Goal: Information Seeking & Learning: Learn about a topic

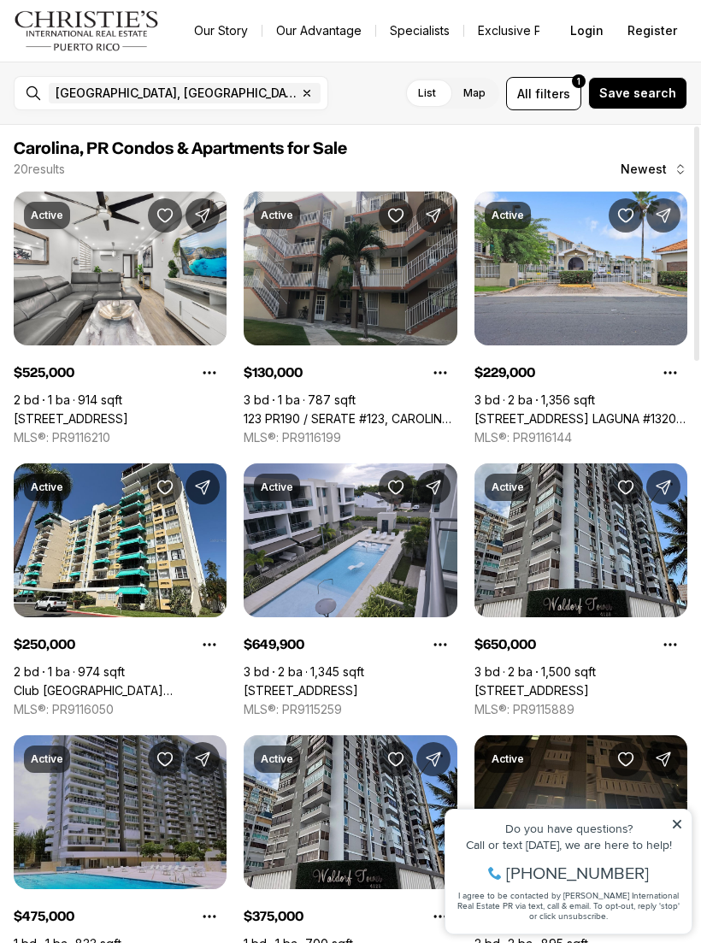
click at [292, 411] on link "123 PR190 / SERATE #123, CAROLINA PR, 00982" at bounding box center [350, 418] width 213 height 15
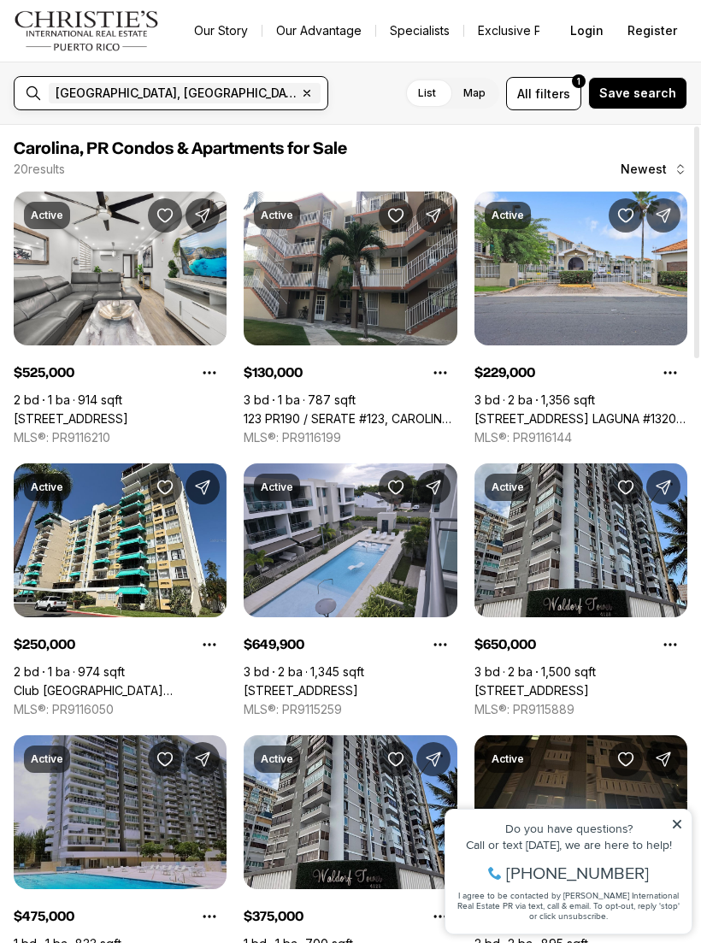
click at [324, 94] on input "text" at bounding box center [384, 93] width 120 height 21
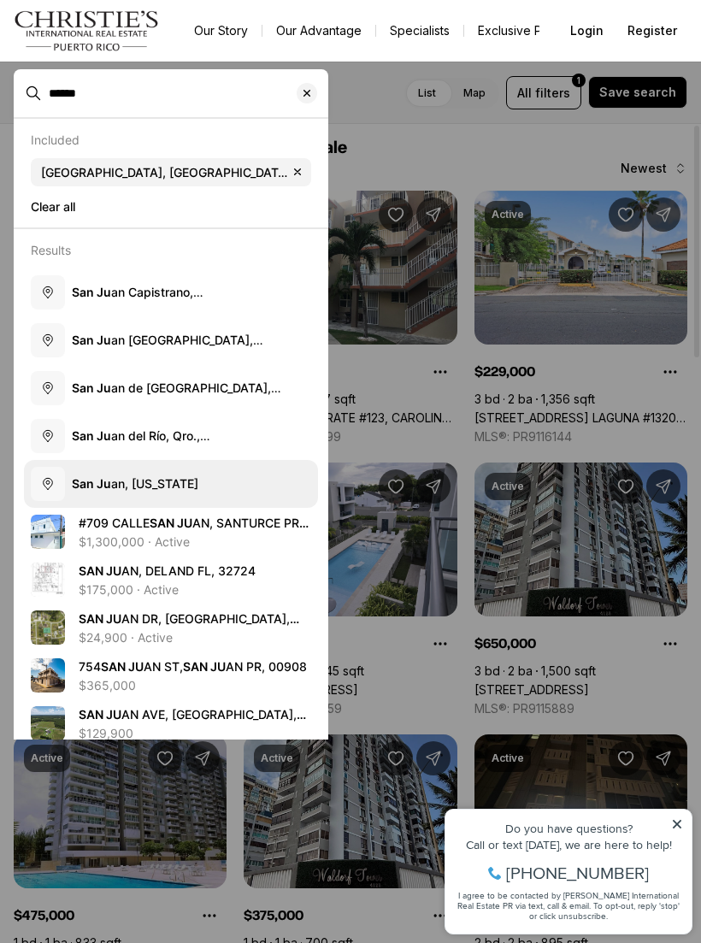
type input "******"
click at [103, 486] on b "San Ju" at bounding box center [91, 483] width 39 height 15
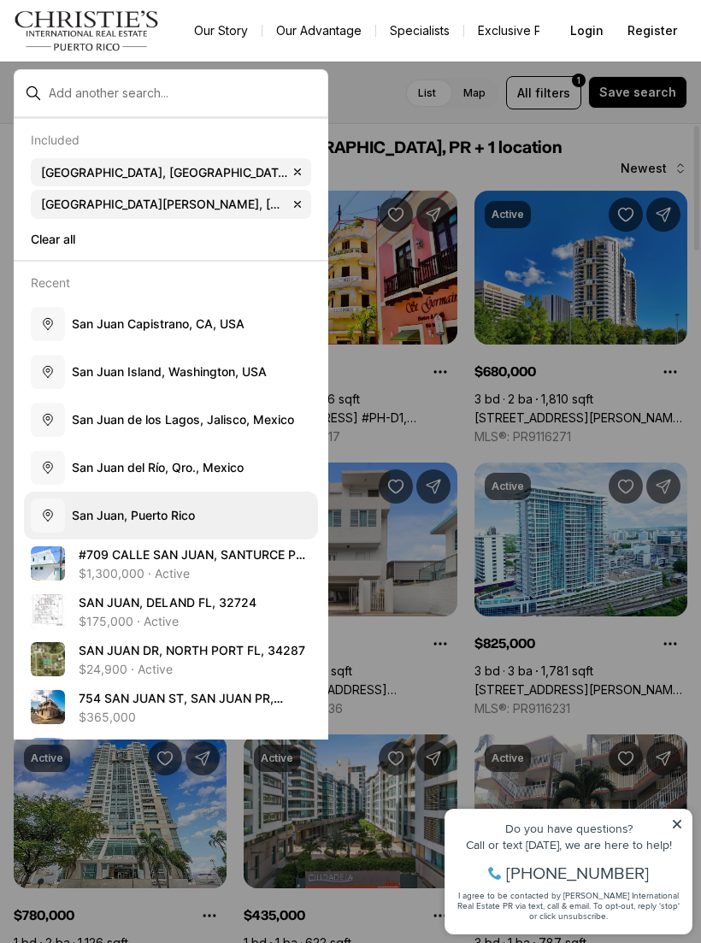
click at [107, 508] on span "S a n J u a n , P u e r t o R i c o" at bounding box center [133, 515] width 123 height 15
click at [113, 508] on span "S a n J u a n , P u e r t o R i c o" at bounding box center [133, 515] width 123 height 15
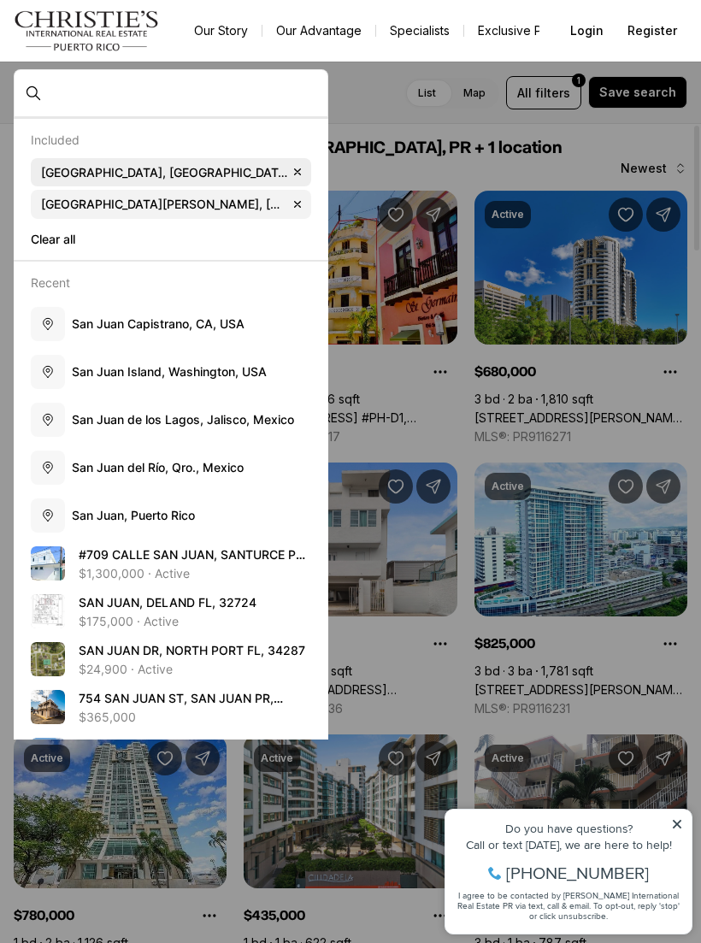
click at [291, 168] on icon "button" at bounding box center [298, 172] width 14 height 14
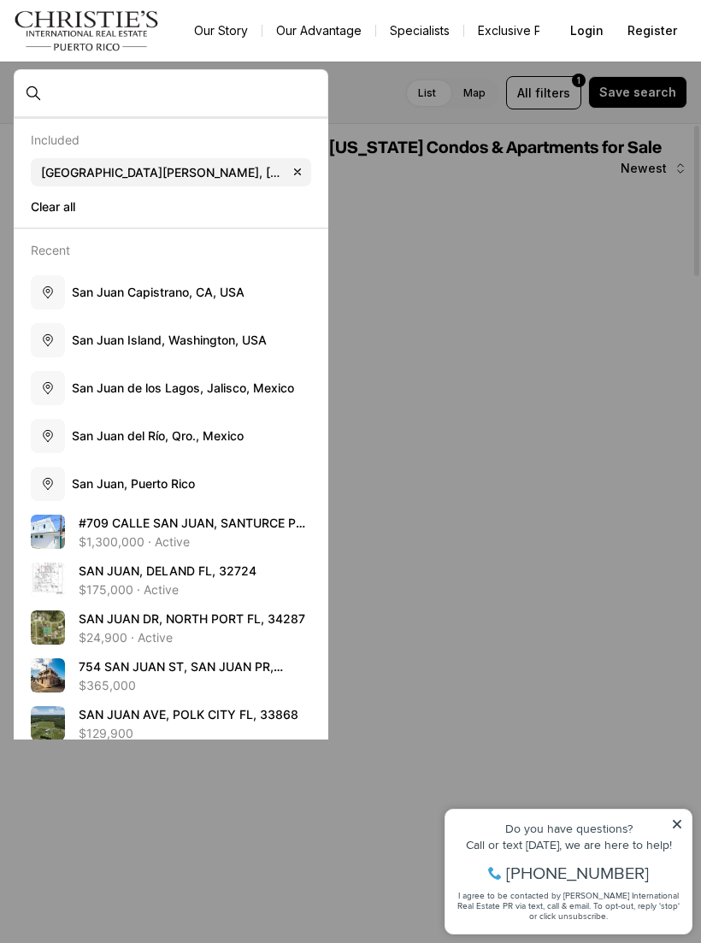
click at [555, 174] on div at bounding box center [350, 471] width 701 height 943
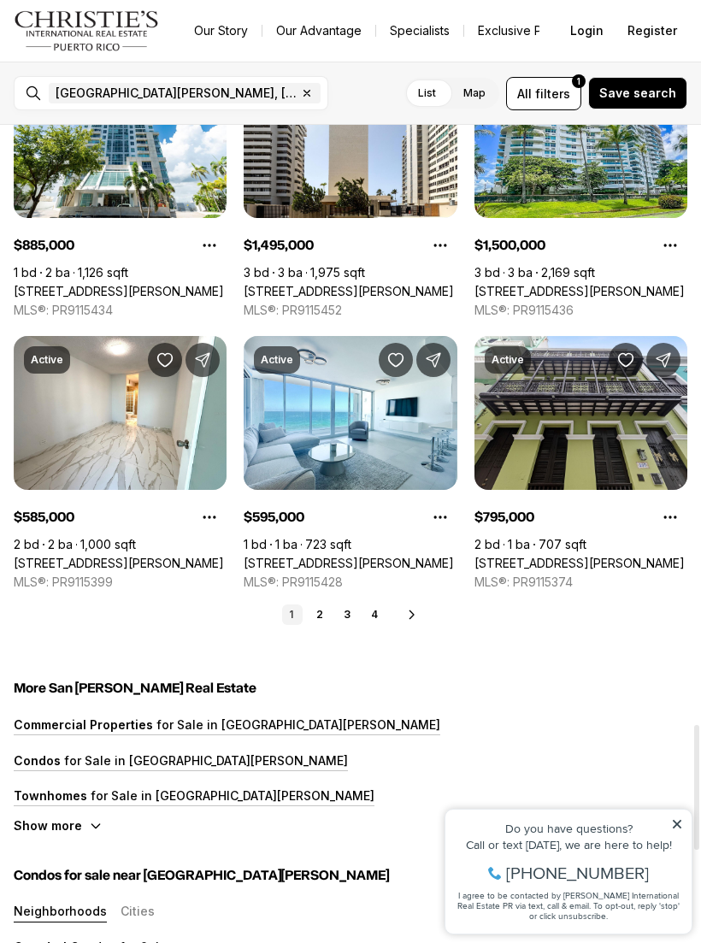
scroll to position [3936, 0]
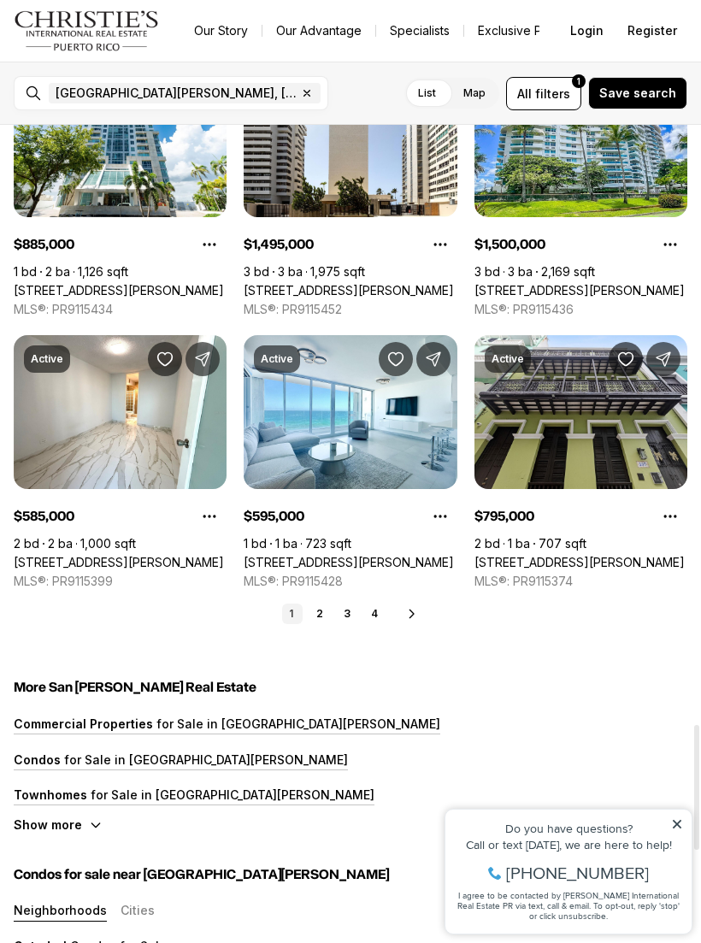
click at [329, 610] on link "2" at bounding box center [320, 614] width 21 height 21
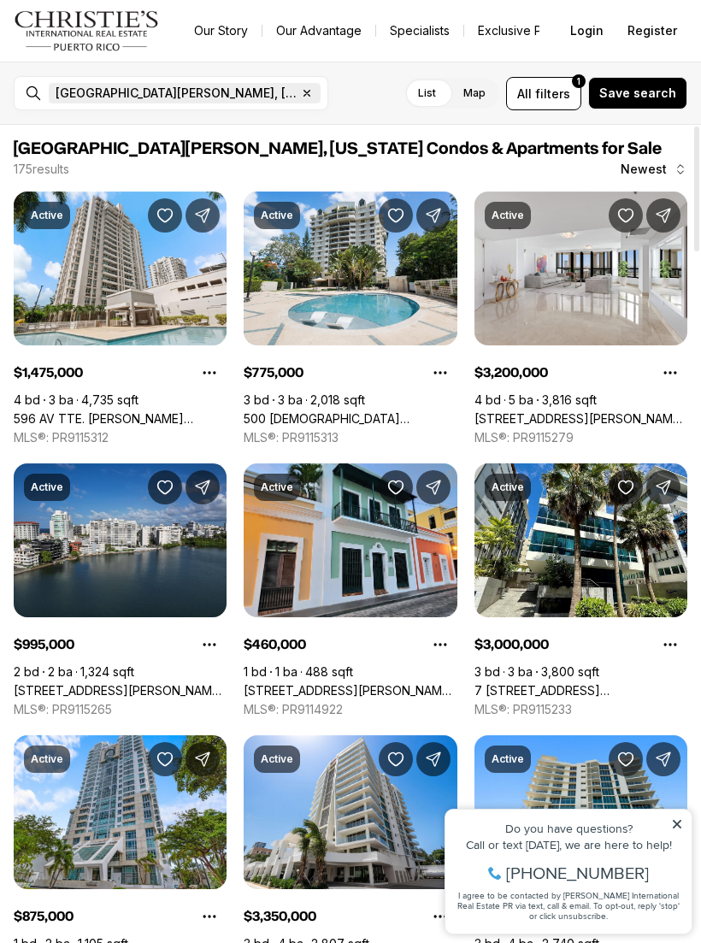
click at [300, 96] on icon "button" at bounding box center [307, 93] width 14 height 14
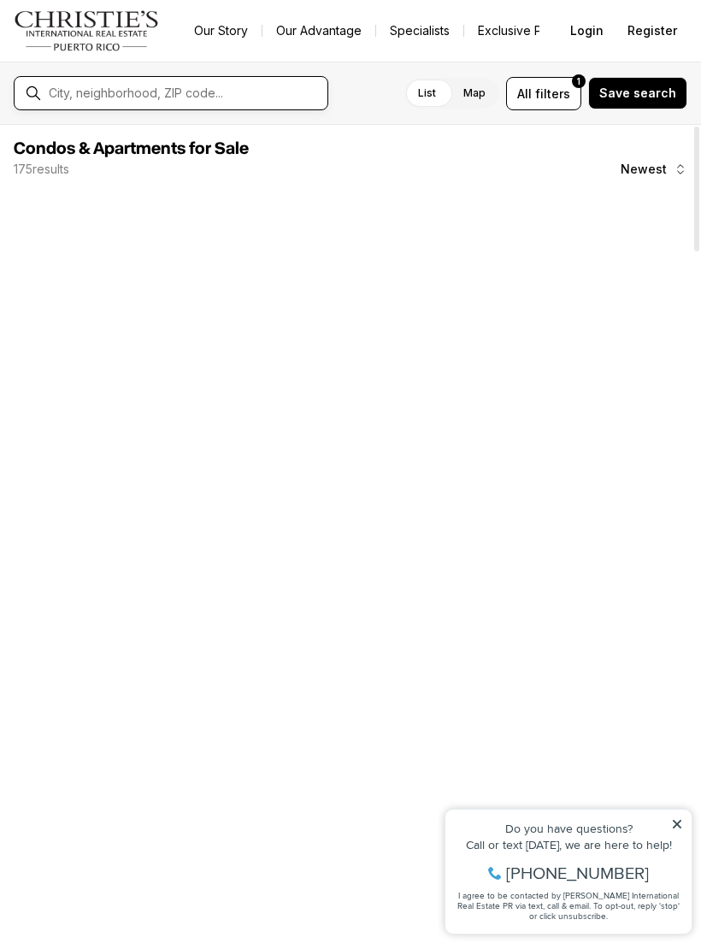
click at [192, 91] on input "text" at bounding box center [185, 93] width 272 height 14
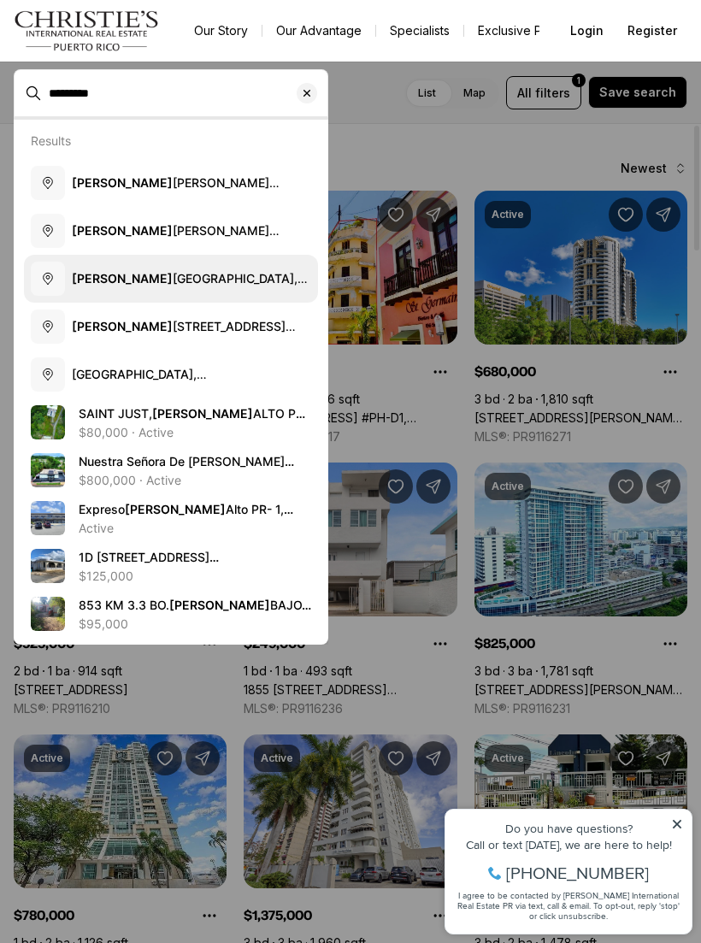
click at [103, 273] on b "[PERSON_NAME]" at bounding box center [122, 278] width 101 height 15
type input "**********"
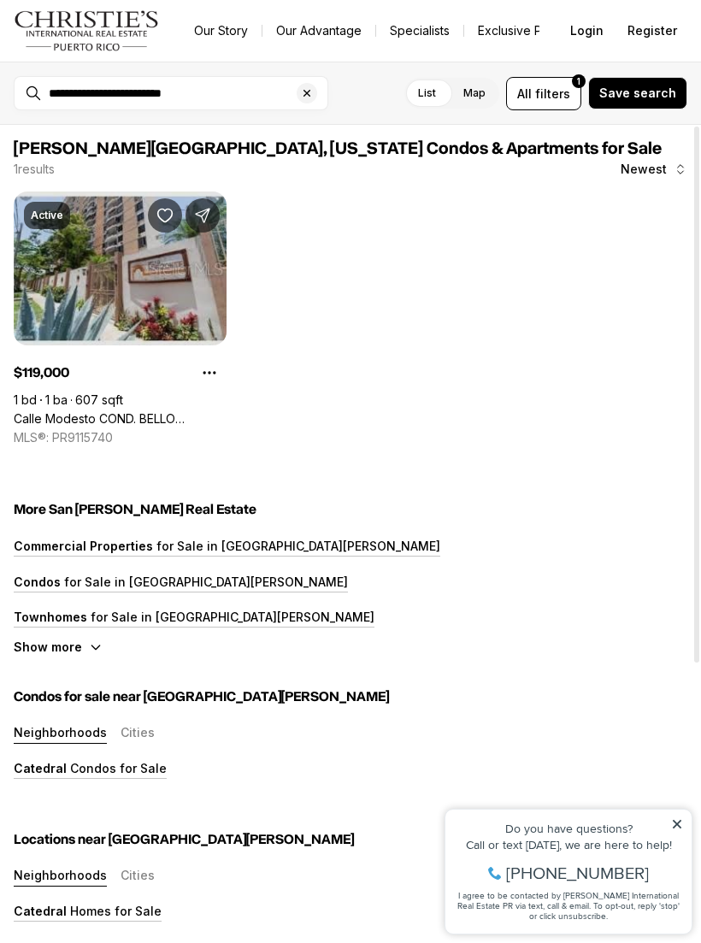
click at [54, 411] on link "Calle Modesto COND. BELLO HORIZONTE #1607, [GEOGRAPHIC_DATA][PERSON_NAME], 00924" at bounding box center [120, 418] width 213 height 15
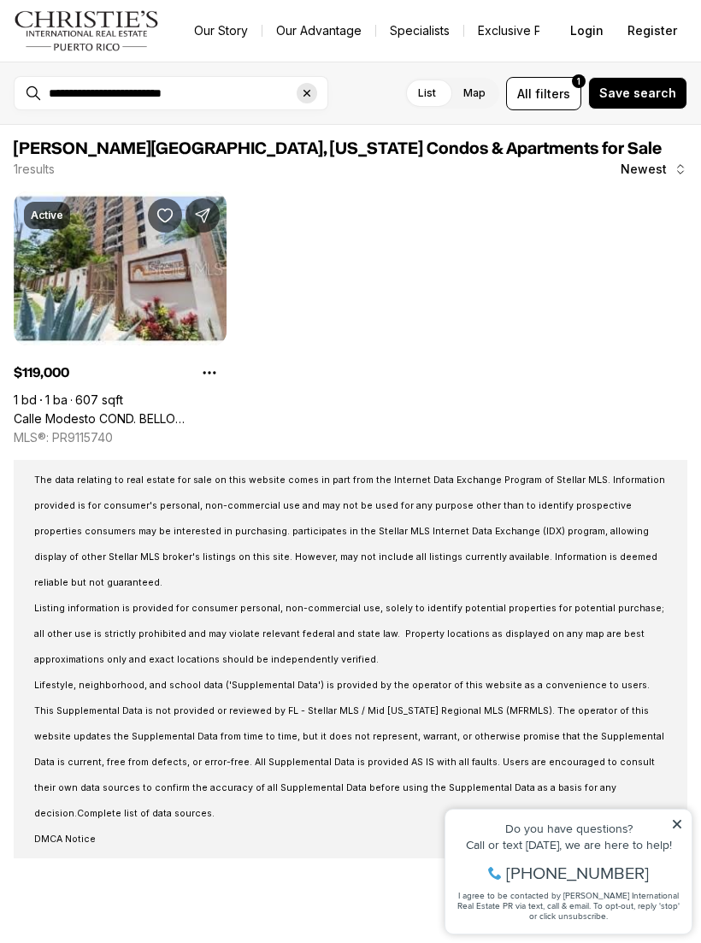
click at [310, 95] on icon "Clear search input" at bounding box center [307, 93] width 14 height 14
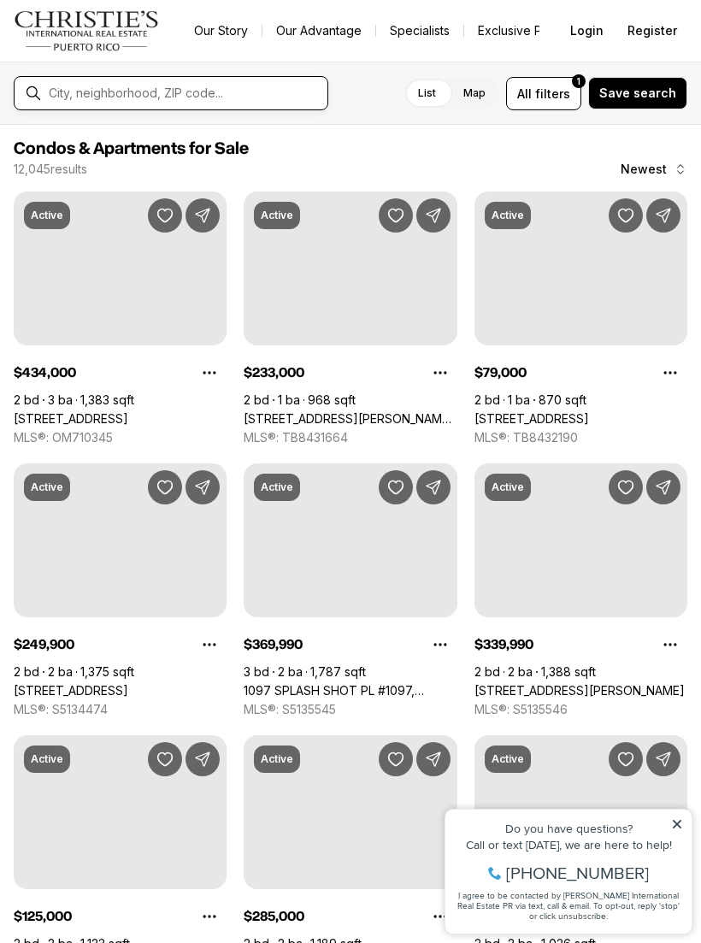
click at [245, 94] on input "text" at bounding box center [185, 93] width 272 height 14
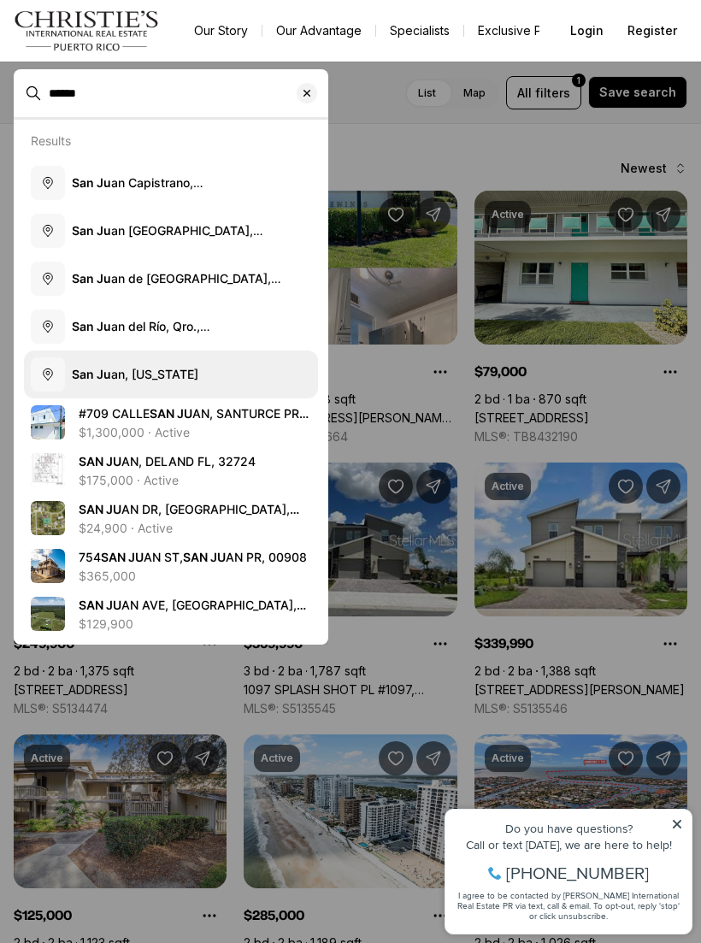
type input "******"
click at [102, 382] on button "San Ju an, Puerto Rico" at bounding box center [171, 375] width 294 height 48
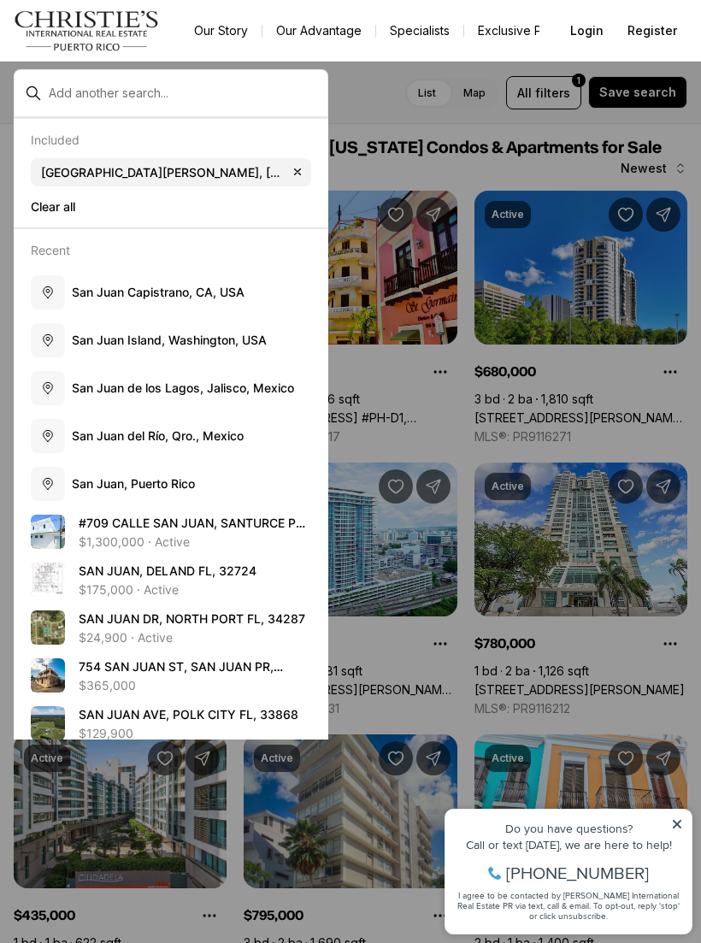
click at [475, 144] on div at bounding box center [350, 471] width 701 height 943
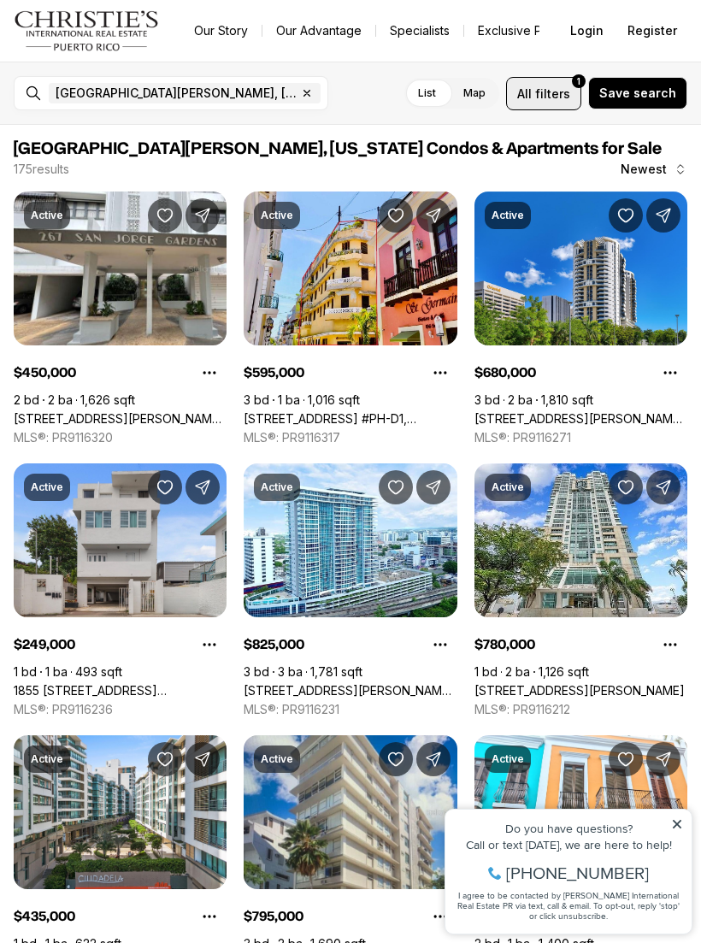
click at [555, 91] on span "filters" at bounding box center [552, 94] width 35 height 18
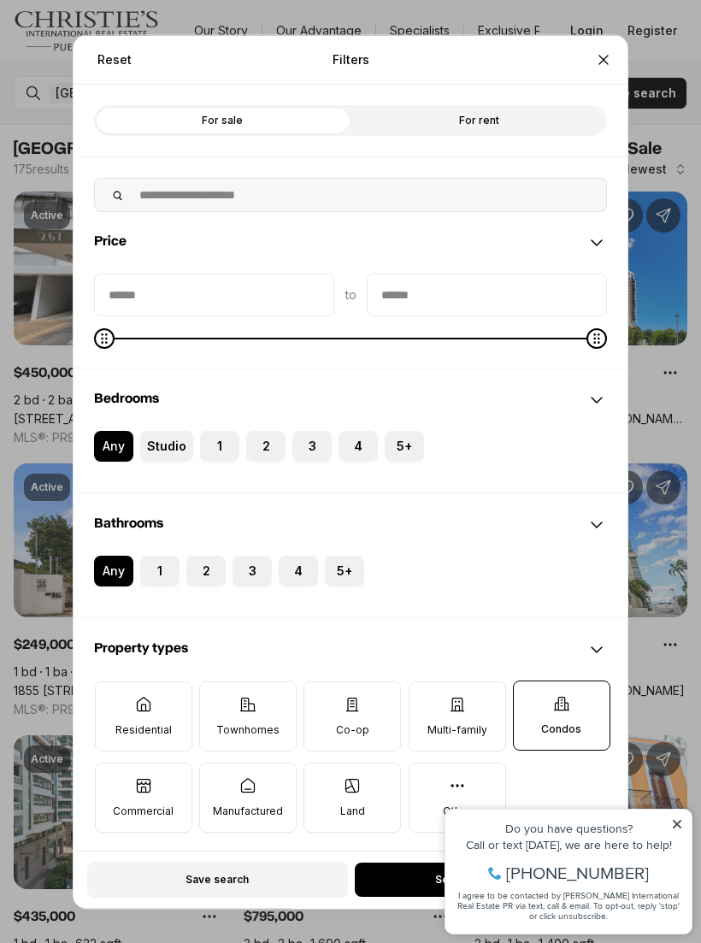
click at [262, 433] on button "2" at bounding box center [254, 438] width 17 height 17
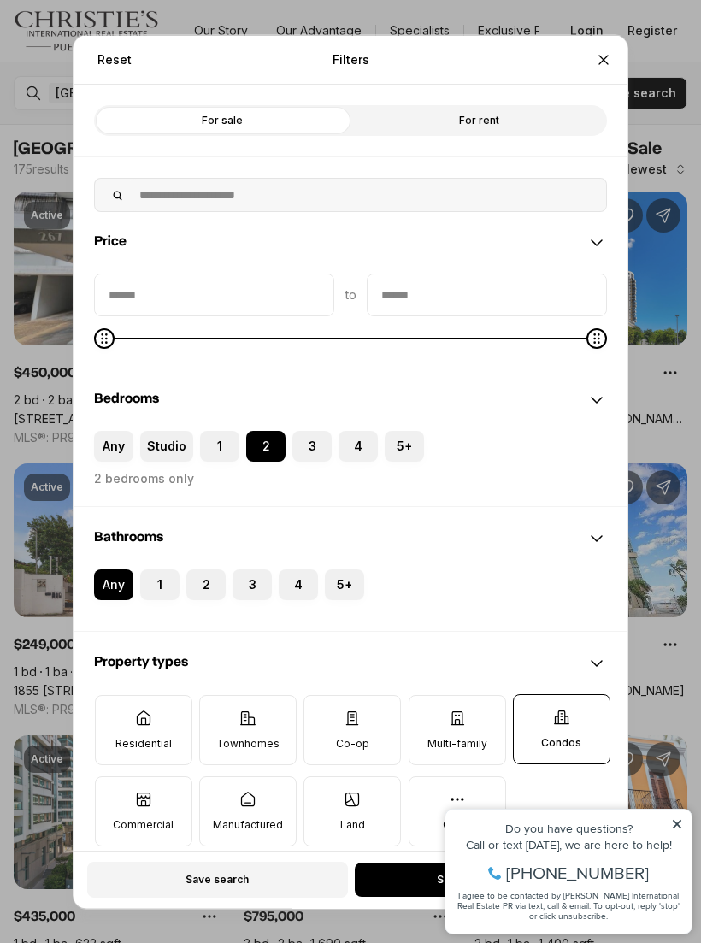
click at [217, 569] on label "2" at bounding box center [205, 584] width 39 height 31
click at [204, 569] on button "2" at bounding box center [194, 577] width 17 height 17
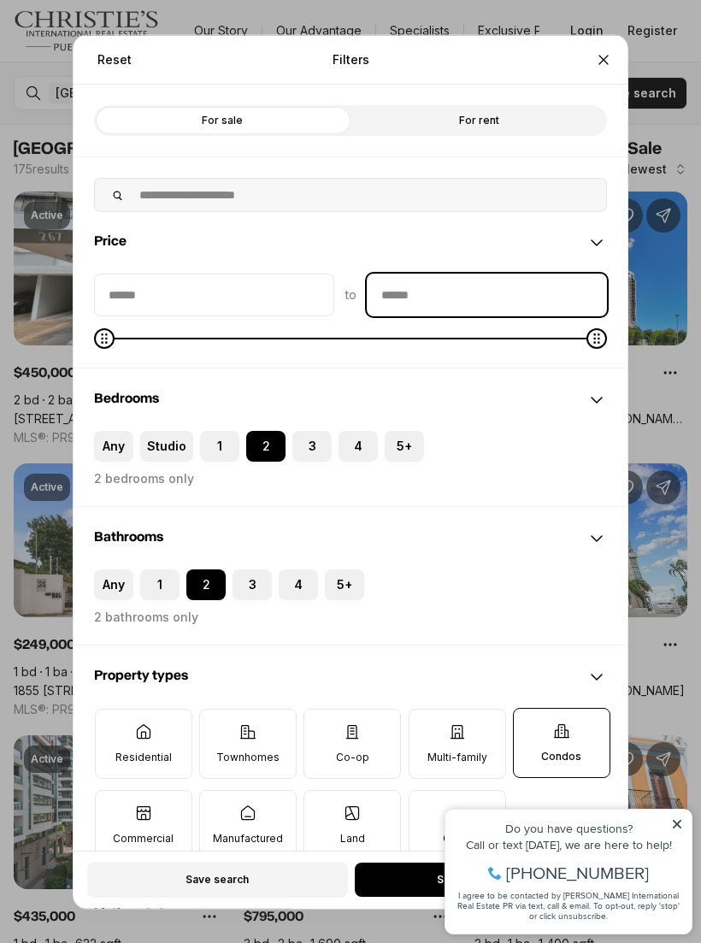
click at [415, 275] on input "priceMax" at bounding box center [487, 294] width 239 height 41
type input "********"
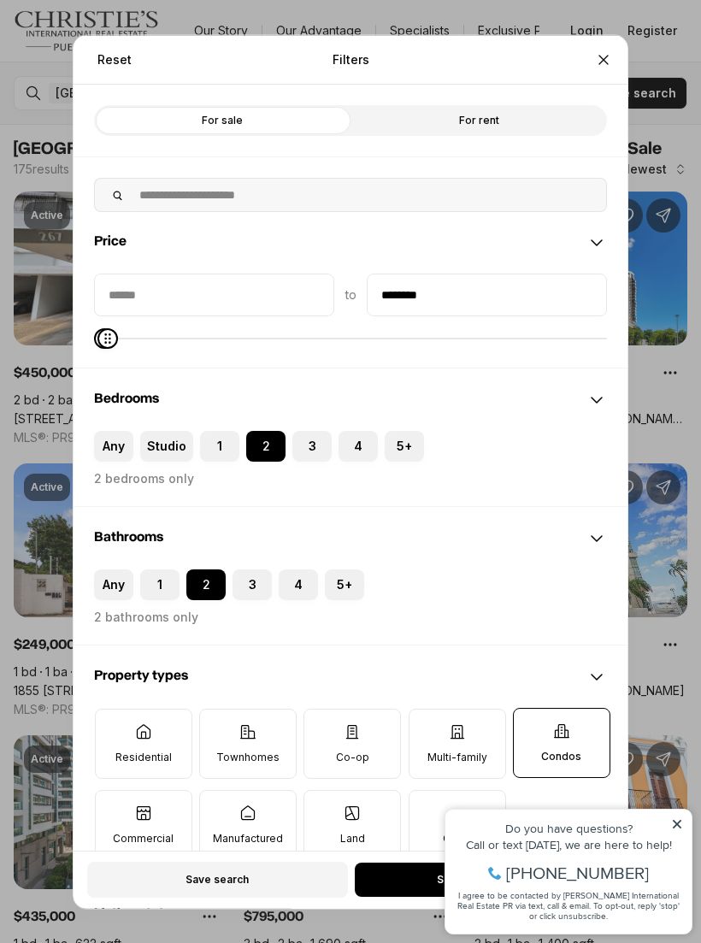
click at [109, 432] on button "Any" at bounding box center [102, 438] width 17 height 17
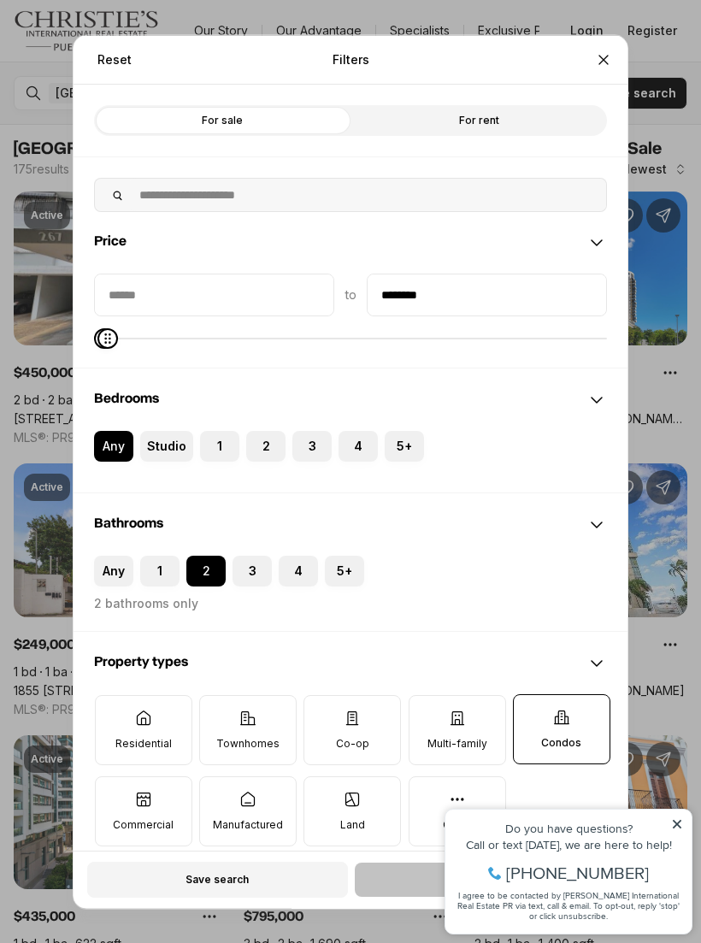
click at [110, 555] on button "Any" at bounding box center [102, 563] width 17 height 17
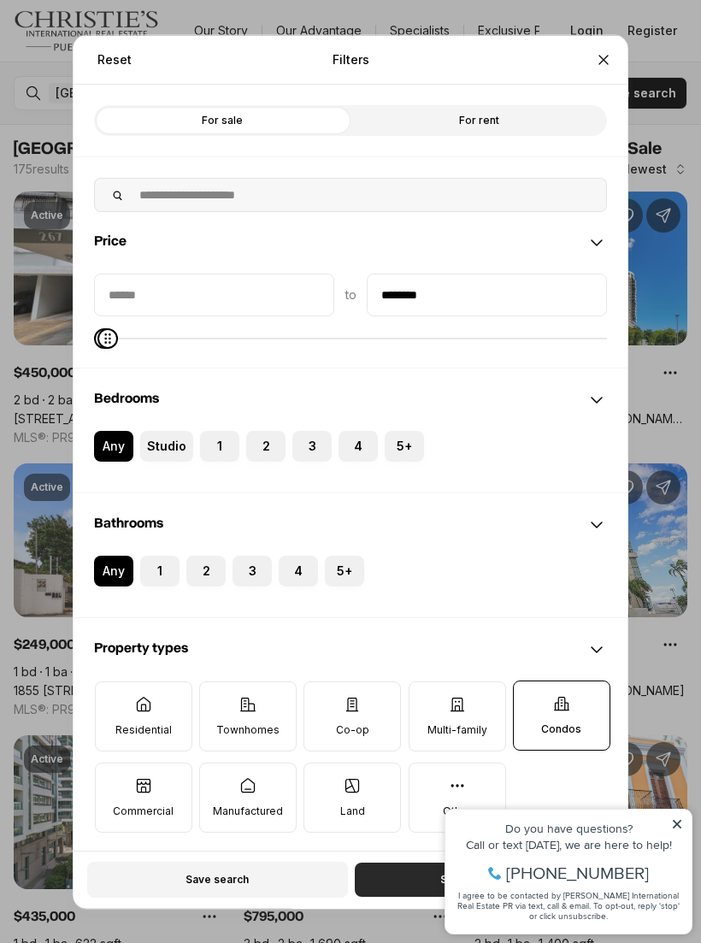
click at [399, 887] on button "See 3 properties" at bounding box center [484, 880] width 259 height 34
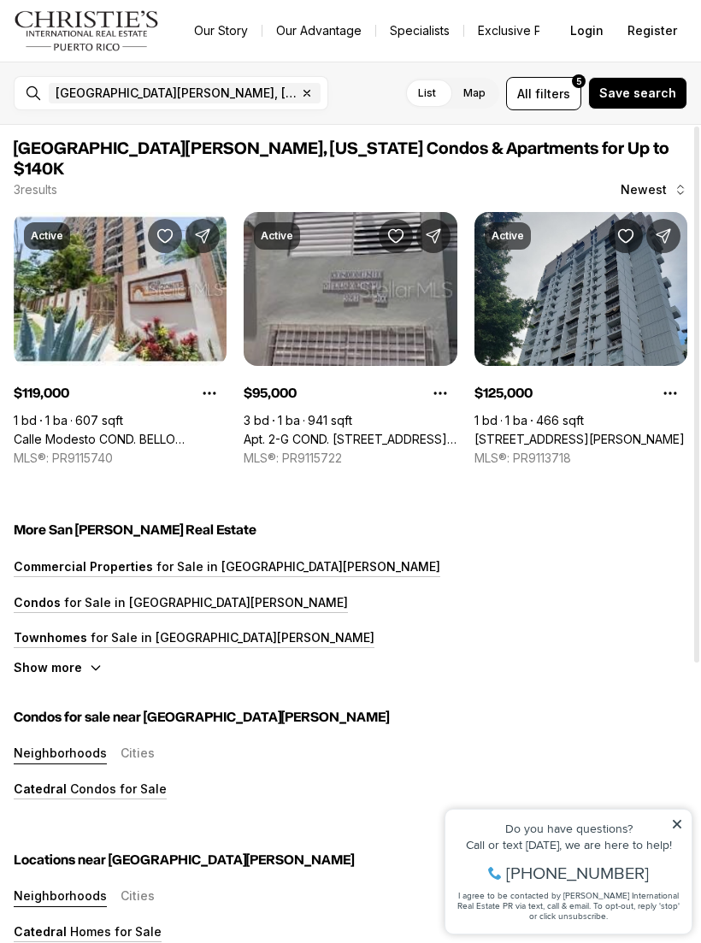
click at [263, 432] on link "Apt. 2-G COND. [STREET_ADDRESS][PERSON_NAME]" at bounding box center [350, 439] width 213 height 15
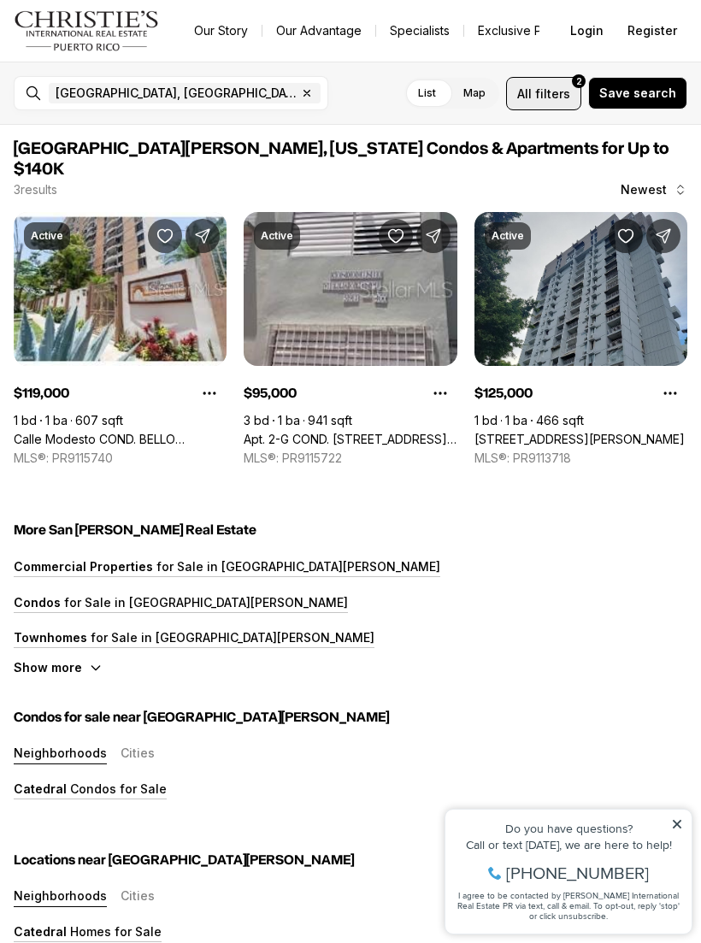
click at [553, 96] on span "filters" at bounding box center [552, 94] width 35 height 18
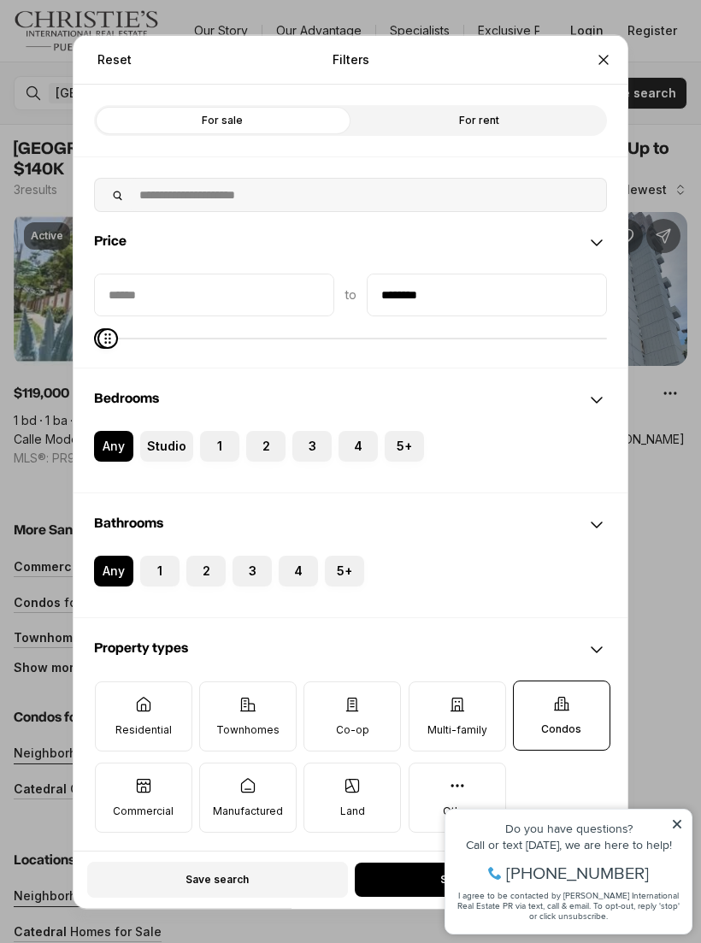
click at [136, 696] on icon at bounding box center [143, 703] width 17 height 17
click at [113, 696] on button "Residential" at bounding box center [104, 690] width 17 height 17
click at [401, 886] on button "See 4 properties" at bounding box center [484, 880] width 259 height 34
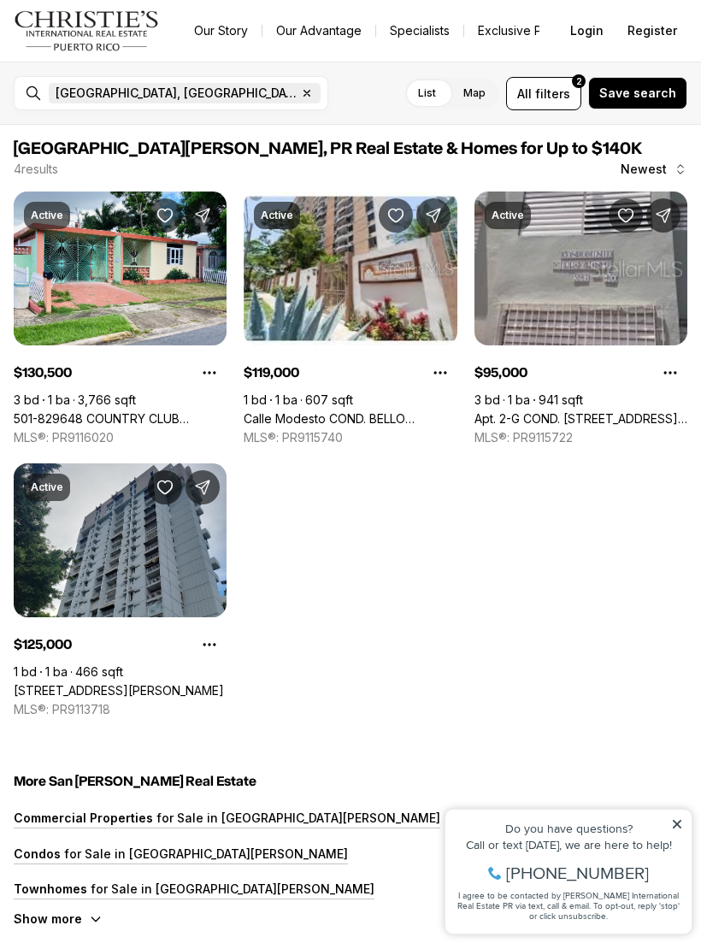
click at [300, 98] on icon "button" at bounding box center [307, 93] width 14 height 14
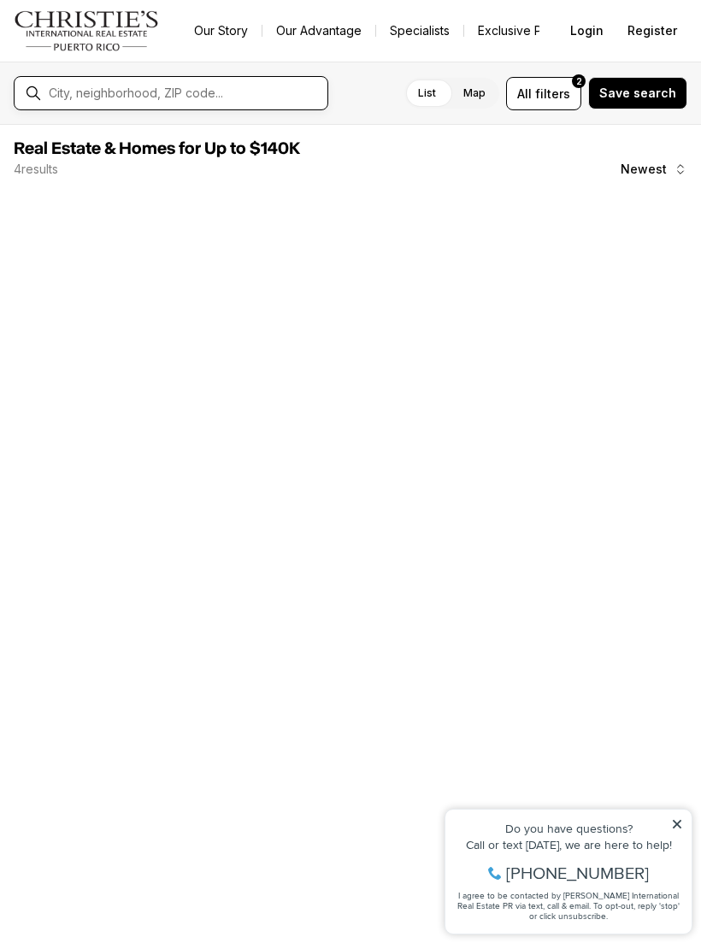
click at [136, 90] on input "text" at bounding box center [185, 93] width 272 height 14
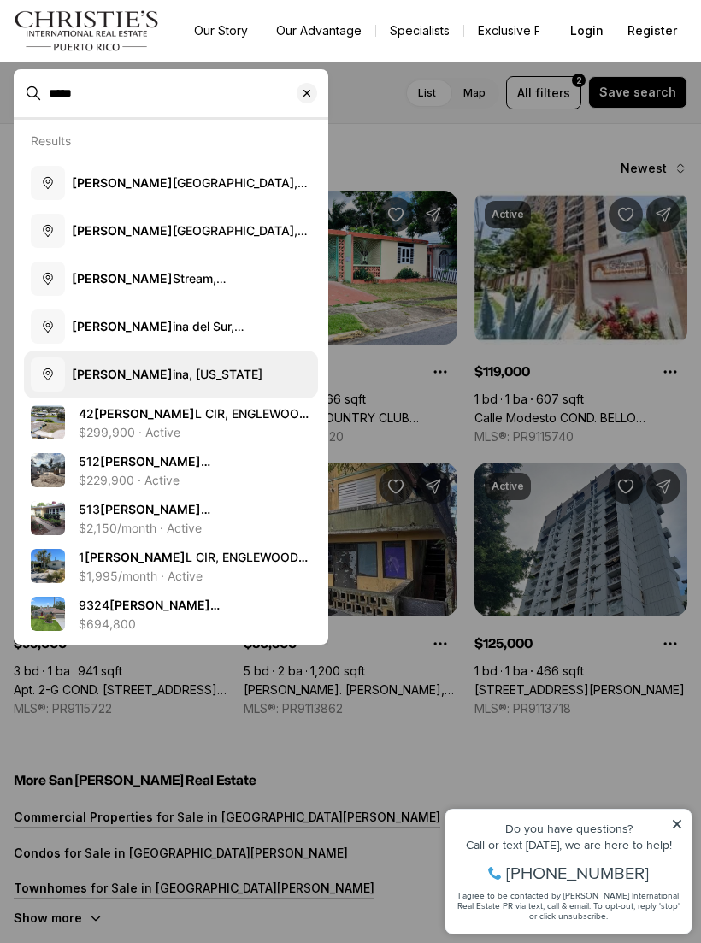
type input "*****"
click at [136, 357] on button "[PERSON_NAME] [PERSON_NAME], [US_STATE]" at bounding box center [171, 375] width 294 height 48
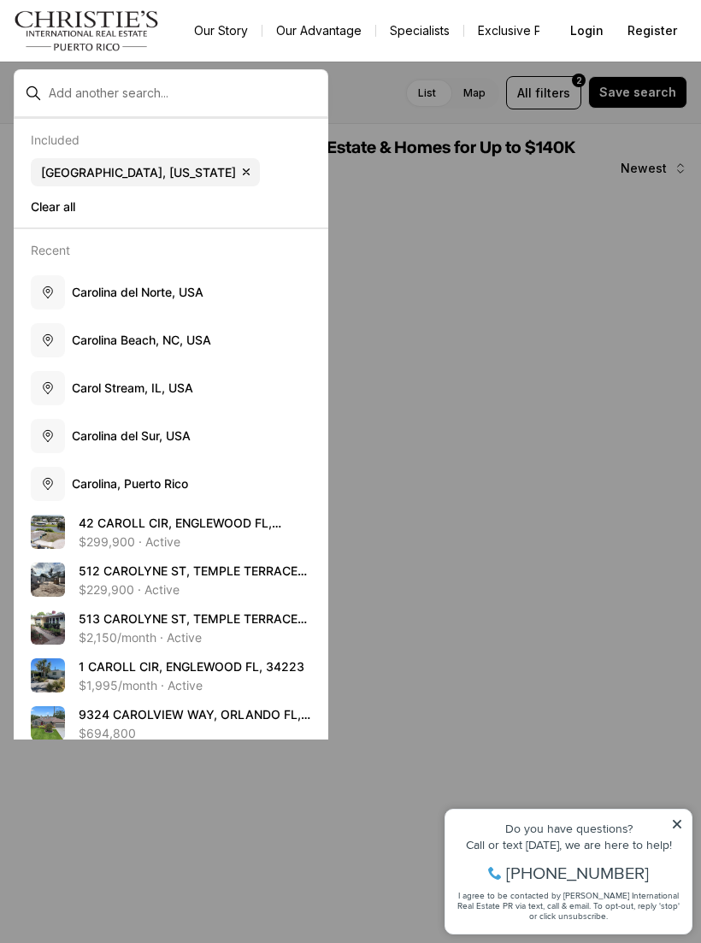
click at [493, 148] on div at bounding box center [350, 471] width 701 height 943
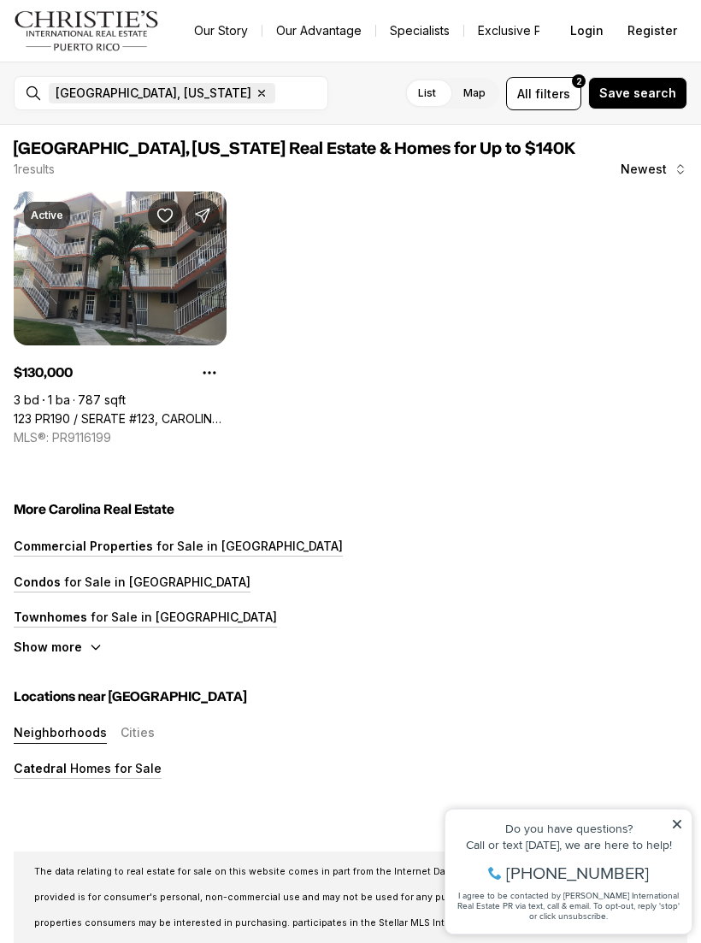
click at [255, 89] on icon "button" at bounding box center [262, 93] width 14 height 14
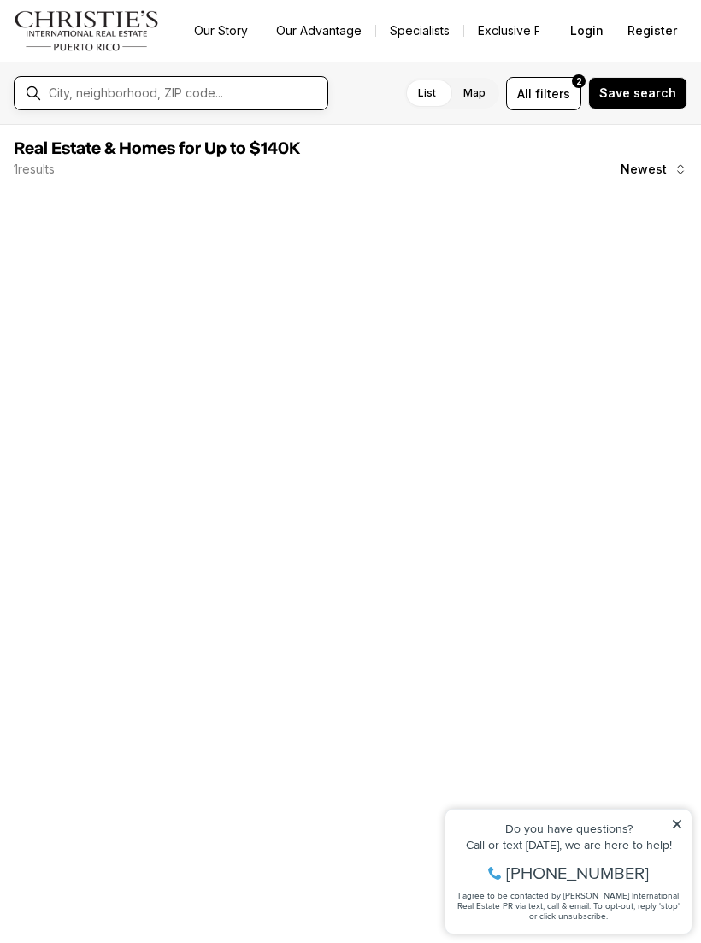
click at [175, 94] on input "text" at bounding box center [185, 93] width 272 height 14
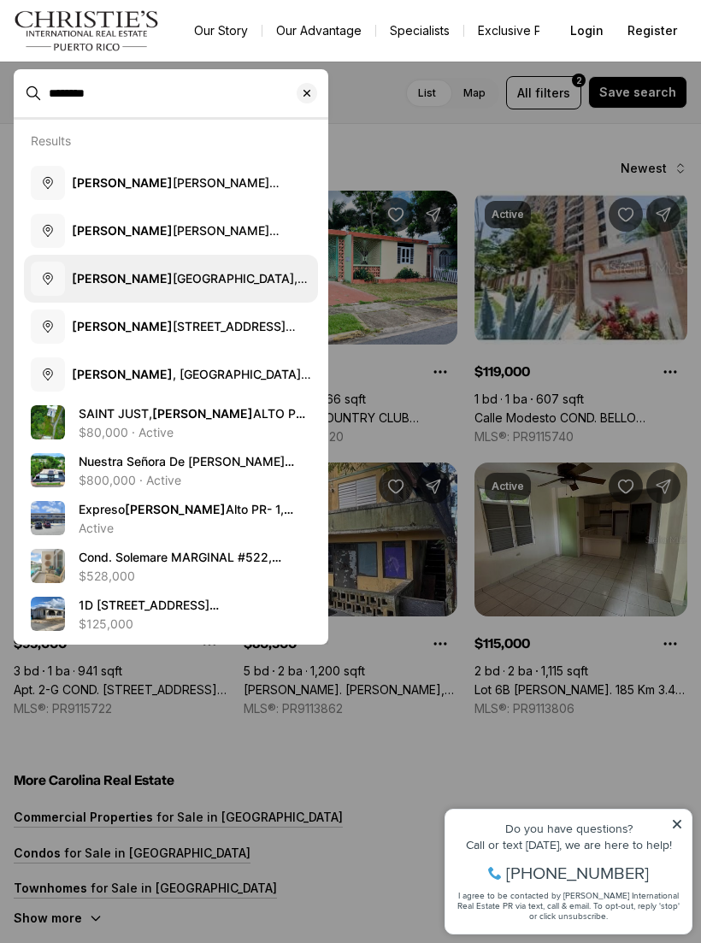
click at [109, 281] on b "[PERSON_NAME]" at bounding box center [122, 278] width 101 height 15
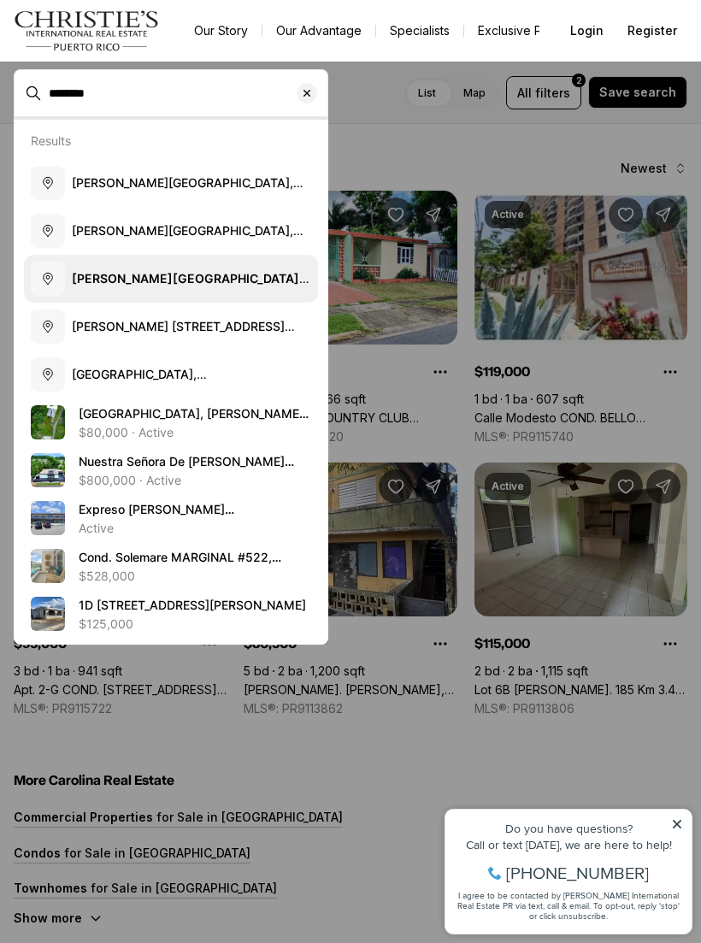
type input "**********"
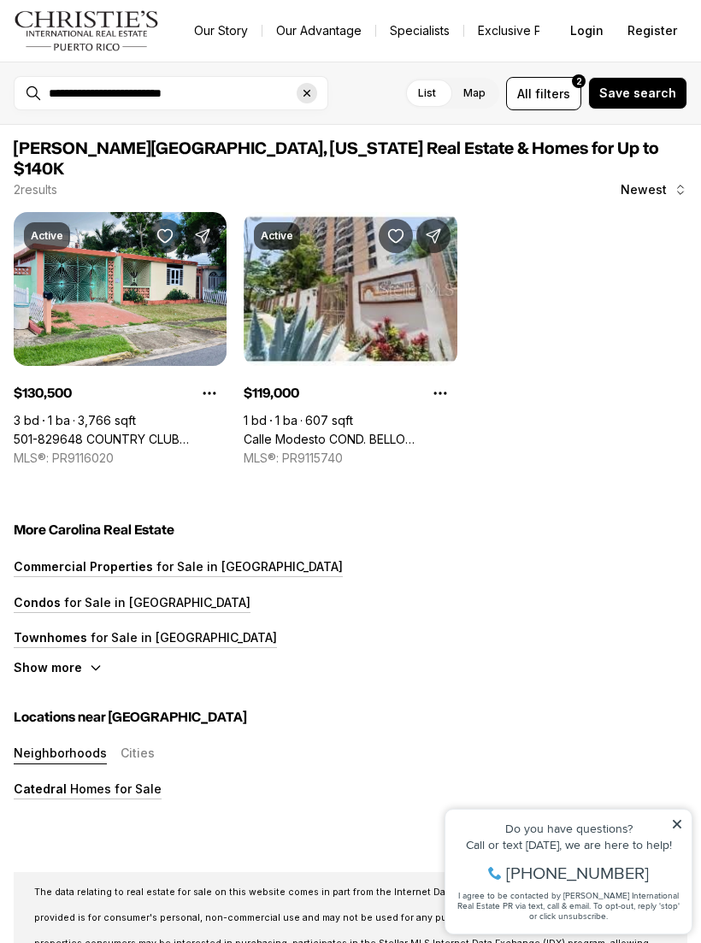
click at [311, 92] on icon "Clear search input" at bounding box center [307, 93] width 14 height 14
